Goal: Check status: Check status

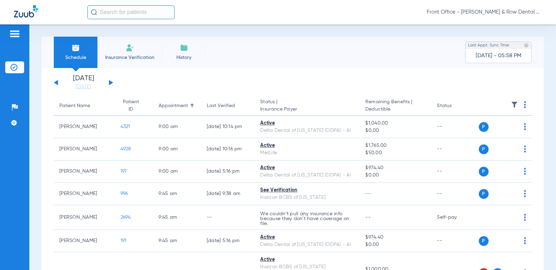
click at [116, 9] on input "text" at bounding box center [130, 12] width 87 height 14
type input "A"
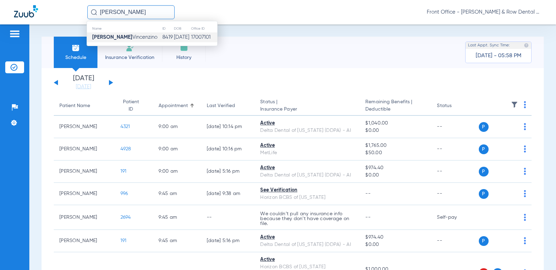
click at [125, 35] on span "[PERSON_NAME]" at bounding box center [124, 37] width 65 height 5
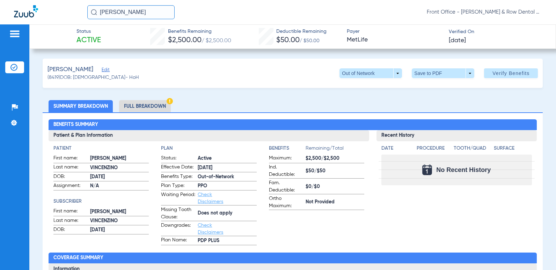
click at [140, 106] on li "Full Breakdown" at bounding box center [145, 106] width 52 height 12
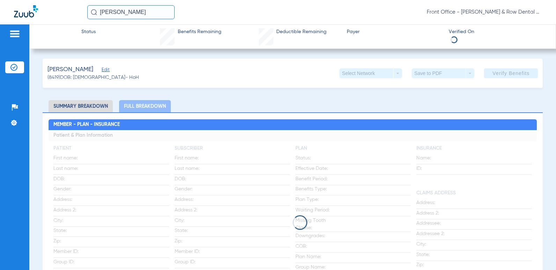
click at [94, 105] on li "Summary Breakdown" at bounding box center [81, 106] width 64 height 12
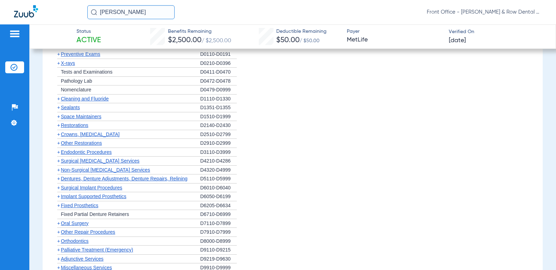
scroll to position [768, 0]
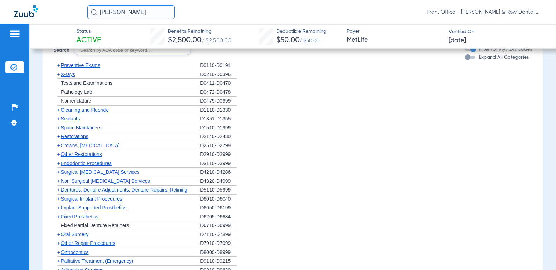
click at [106, 111] on span "Cleaning and Fluoride" at bounding box center [85, 110] width 48 height 6
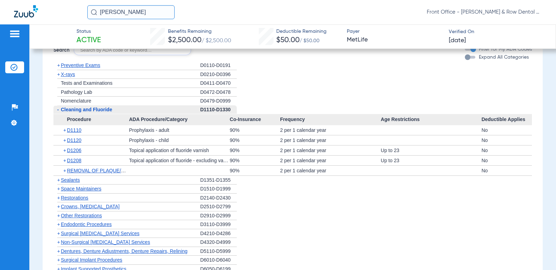
click at [70, 76] on span "X-rays" at bounding box center [68, 75] width 14 height 6
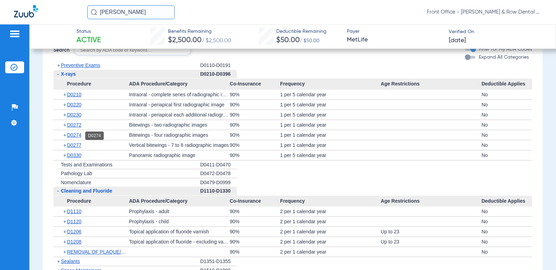
click at [78, 138] on span "D0274" at bounding box center [74, 135] width 14 height 6
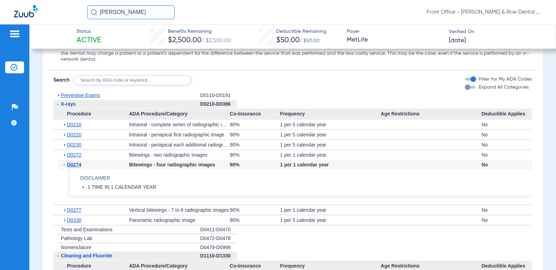
scroll to position [733, 0]
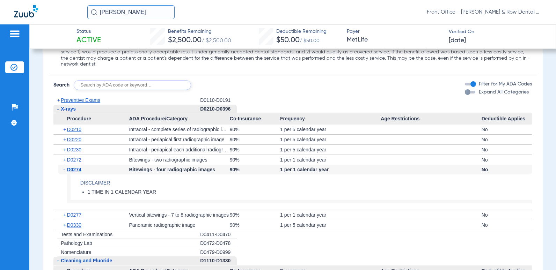
click at [77, 102] on span "Preventive Exams" at bounding box center [80, 100] width 39 height 6
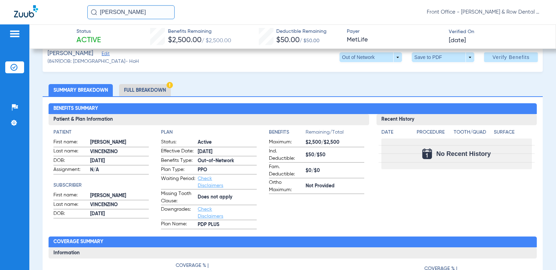
scroll to position [0, 0]
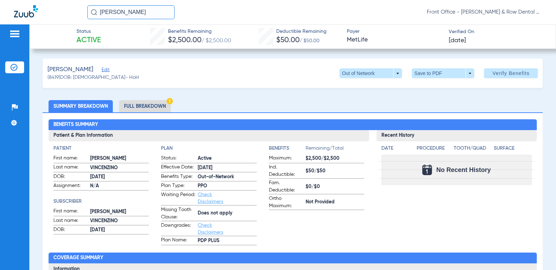
click at [151, 105] on li "Full Breakdown" at bounding box center [145, 106] width 52 height 12
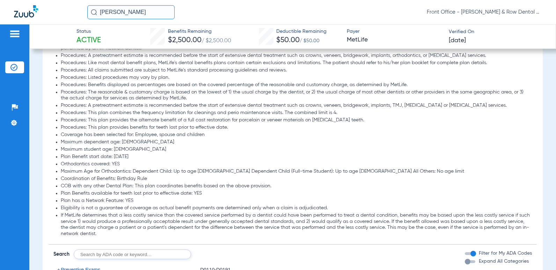
scroll to position [677, 0]
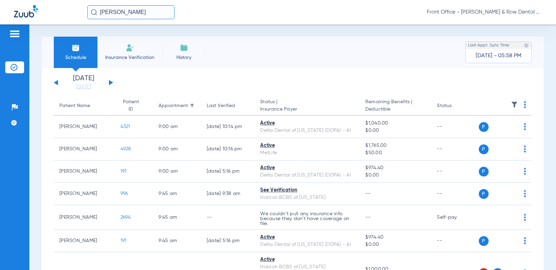
drag, startPoint x: 124, startPoint y: 12, endPoint x: -1, endPoint y: -16, distance: 128.9
click at [0, 0] on html "[PERSON_NAME] Front Office - [PERSON_NAME] & Row Dental Group Patients Insuranc…" at bounding box center [278, 135] width 556 height 270
type input "[PERSON_NAME]"
click at [130, 51] on img at bounding box center [130, 48] width 8 height 8
click at [132, 12] on input "text" at bounding box center [130, 12] width 87 height 14
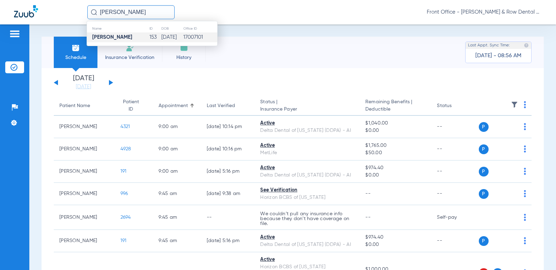
type input "Susan Ludwig"
click at [164, 37] on td "01/16/1955" at bounding box center [172, 37] width 22 height 10
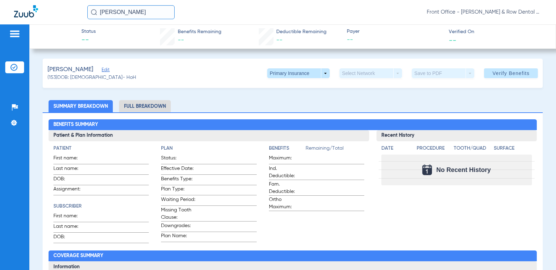
click at [492, 74] on span "Verify Benefits" at bounding box center [510, 74] width 37 height 6
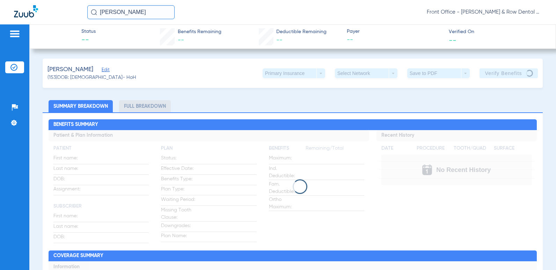
click at [102, 70] on span "Edit" at bounding box center [105, 70] width 6 height 7
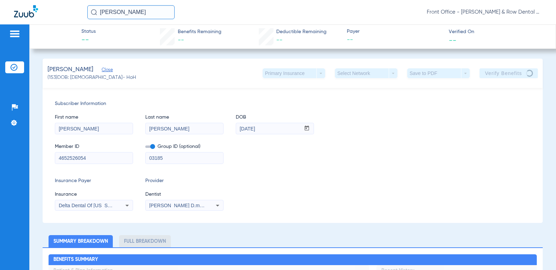
click at [214, 207] on icon at bounding box center [217, 205] width 8 height 8
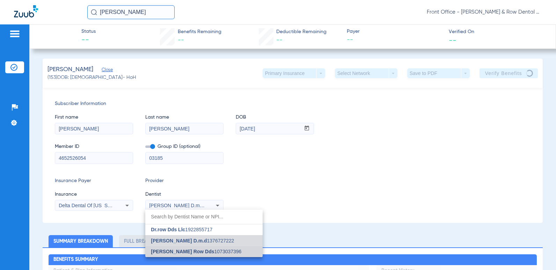
click at [189, 253] on span "Sungmin E. Row Dds" at bounding box center [182, 252] width 63 height 6
